Goal: Transaction & Acquisition: Purchase product/service

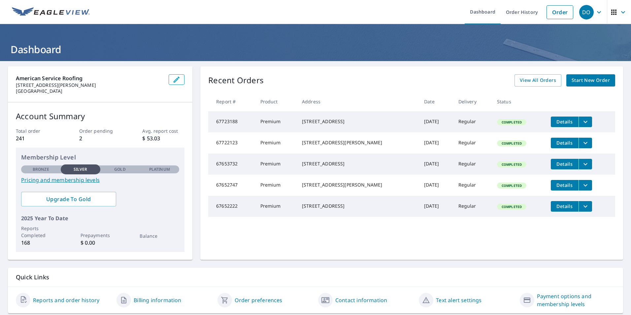
click at [581, 79] on span "Start New Order" at bounding box center [591, 80] width 38 height 8
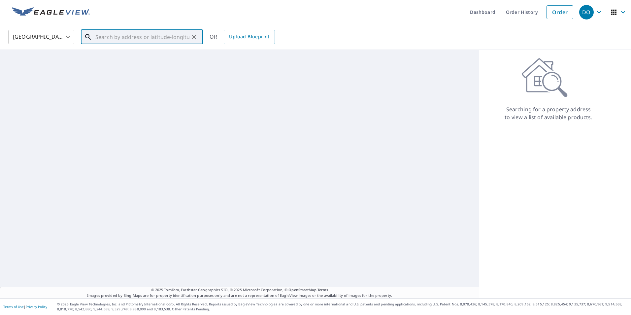
click at [121, 38] on input "text" at bounding box center [142, 37] width 94 height 18
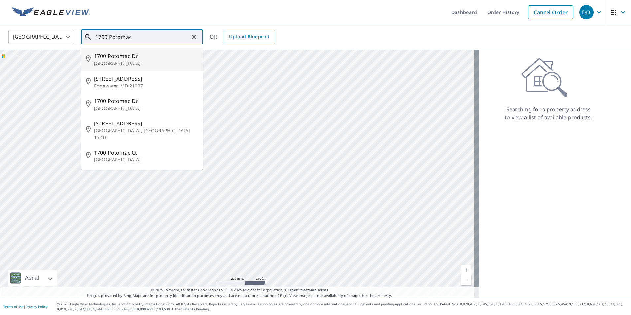
click at [106, 53] on span "1700 Potomac Dr" at bounding box center [146, 56] width 104 height 8
type input "[STREET_ADDRESS][PERSON_NAME]"
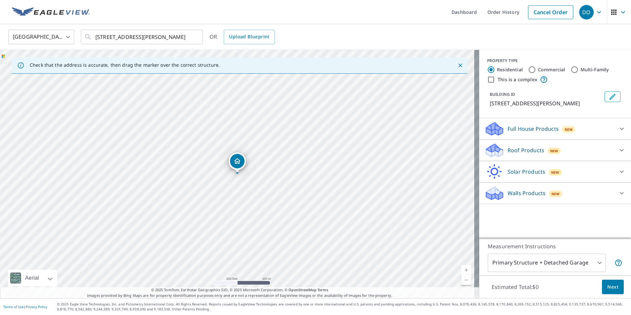
click at [521, 151] on p "Roof Products" at bounding box center [526, 150] width 37 height 8
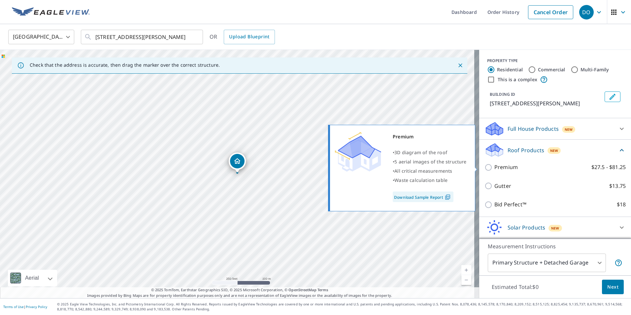
click at [485, 168] on input "Premium $27.5 - $81.25" at bounding box center [490, 167] width 10 height 8
checkbox input "true"
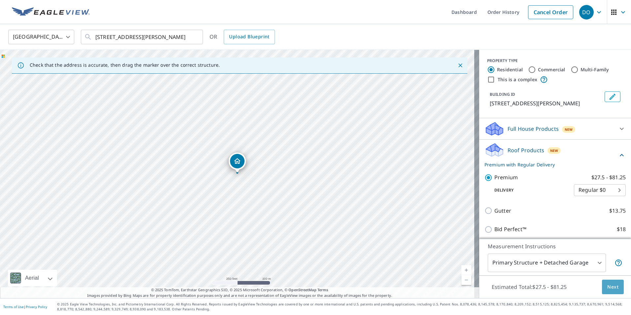
click at [611, 286] on span "Next" at bounding box center [613, 287] width 11 height 8
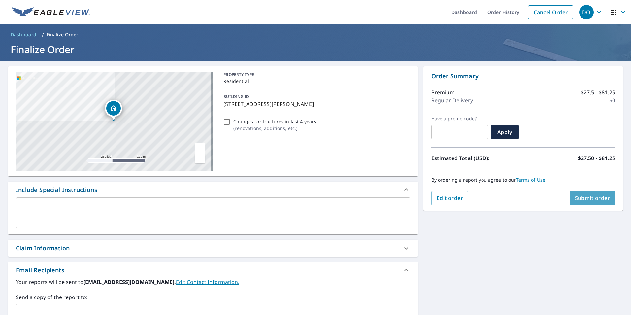
click at [587, 196] on span "Submit order" at bounding box center [592, 198] width 35 height 7
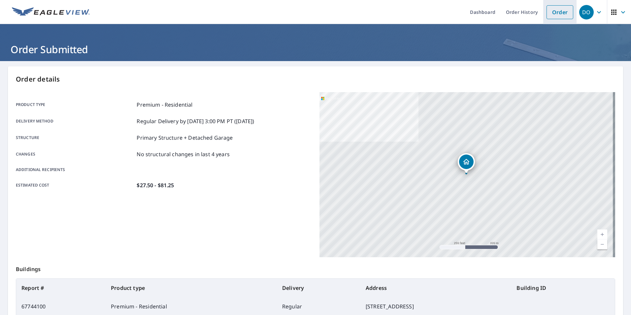
click at [548, 15] on link "Order" at bounding box center [560, 12] width 27 height 14
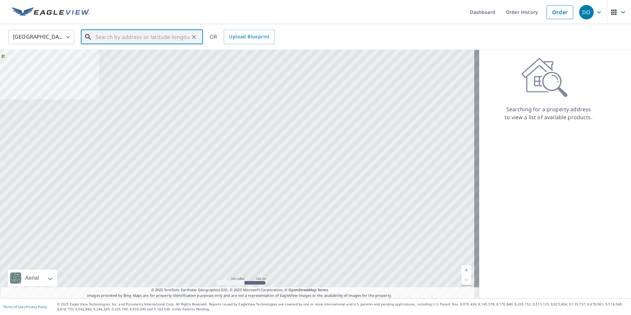
click at [137, 36] on input "text" at bounding box center [142, 37] width 94 height 18
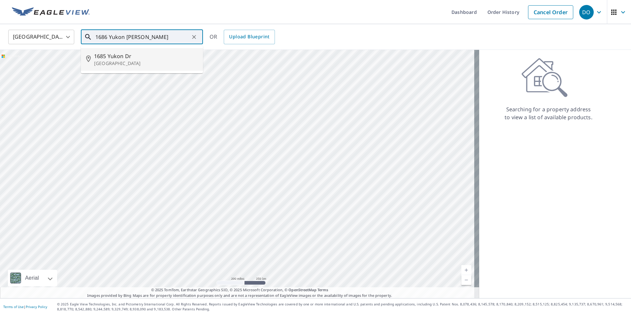
click at [115, 66] on p "[GEOGRAPHIC_DATA]" at bounding box center [146, 63] width 104 height 7
type input "[STREET_ADDRESS][PERSON_NAME]"
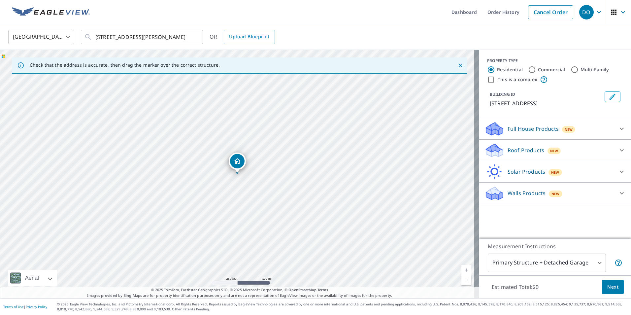
click at [520, 149] on p "Roof Products" at bounding box center [526, 150] width 37 height 8
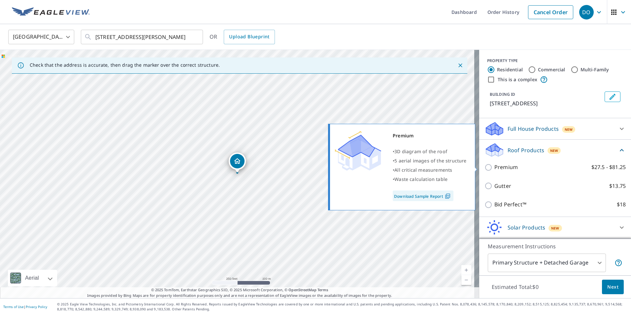
click at [486, 169] on input "Premium $27.5 - $81.25" at bounding box center [490, 167] width 10 height 8
checkbox input "true"
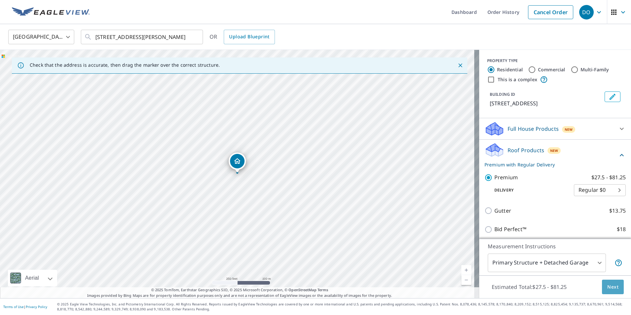
click at [608, 286] on span "Next" at bounding box center [613, 287] width 11 height 8
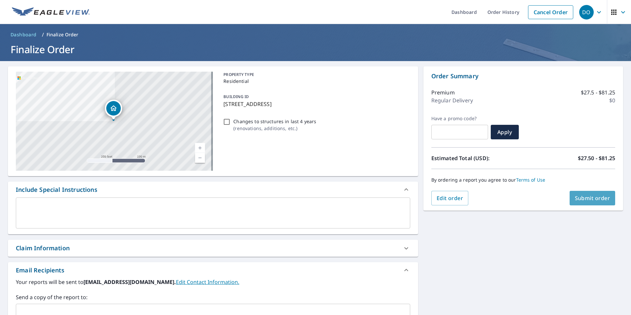
click at [579, 197] on span "Submit order" at bounding box center [592, 198] width 35 height 7
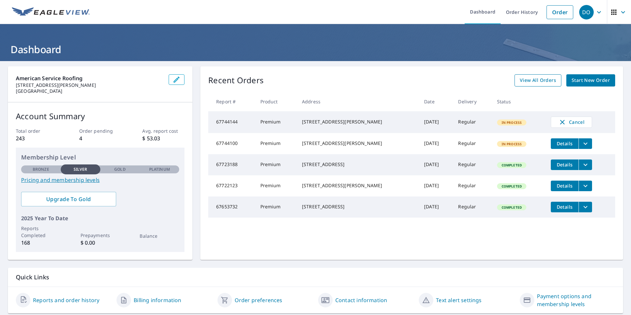
click at [547, 81] on span "View All Orders" at bounding box center [538, 80] width 36 height 8
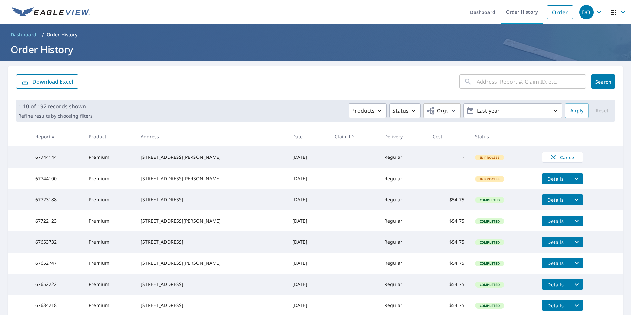
click at [464, 79] on icon at bounding box center [468, 82] width 8 height 8
click at [477, 80] on input "text" at bounding box center [532, 81] width 110 height 18
type input "437 Millbrook"
click button "Search" at bounding box center [604, 81] width 24 height 15
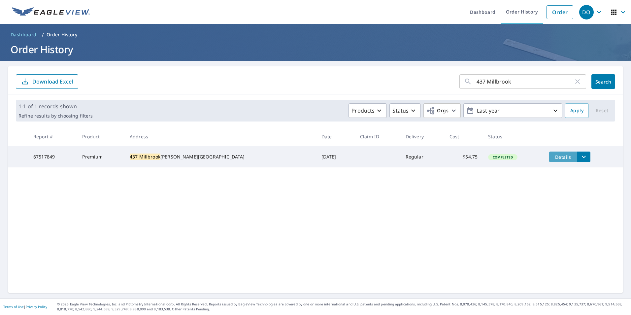
click at [554, 156] on span "Details" at bounding box center [564, 157] width 20 height 6
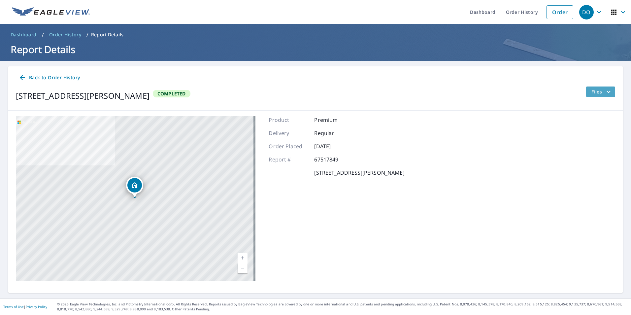
click at [592, 91] on span "Files" at bounding box center [602, 92] width 21 height 8
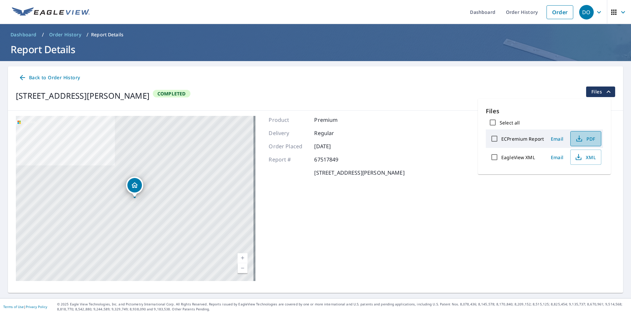
click at [585, 138] on span "PDF" at bounding box center [585, 139] width 21 height 8
